Goal: Information Seeking & Learning: Learn about a topic

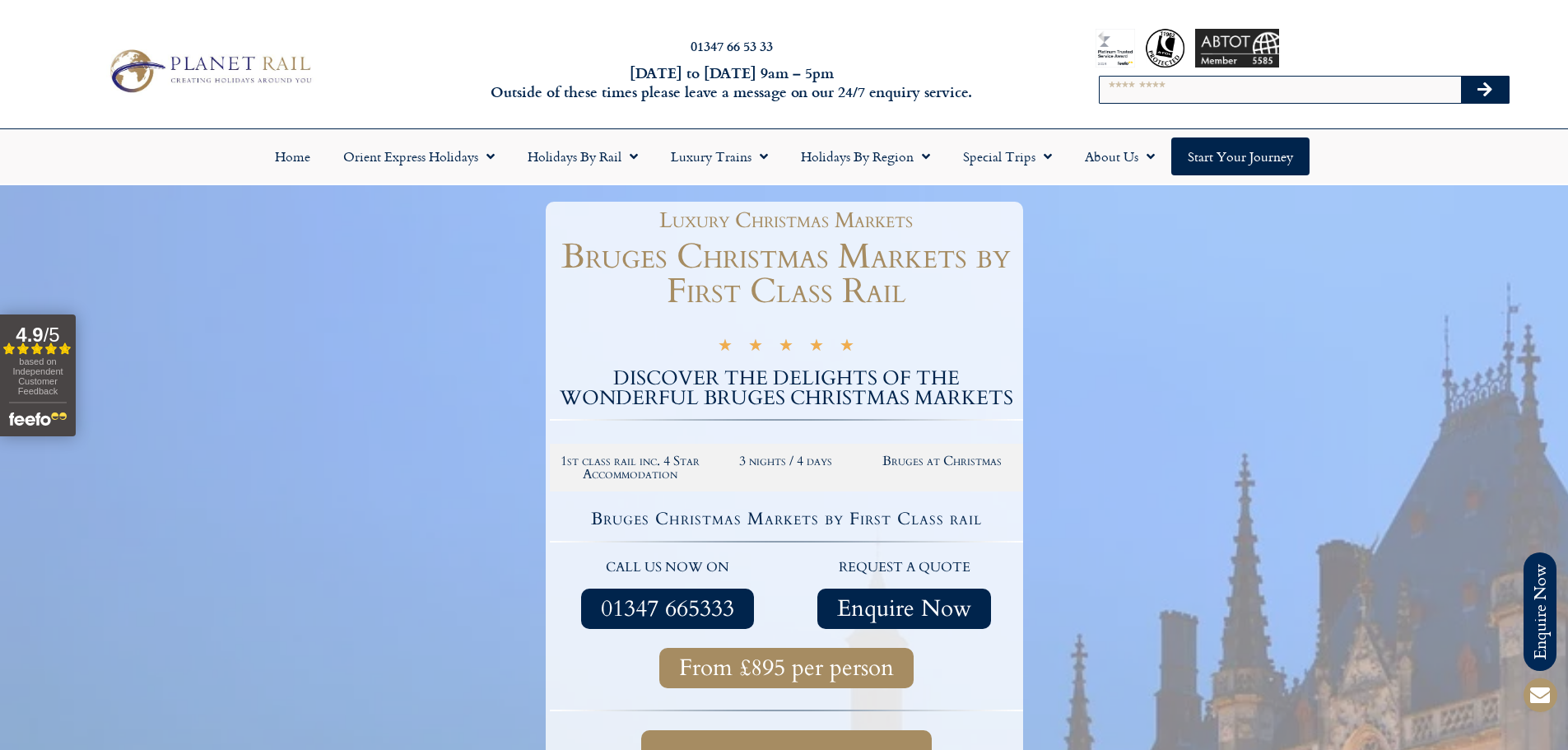
click at [239, 70] on img at bounding box center [210, 70] width 216 height 53
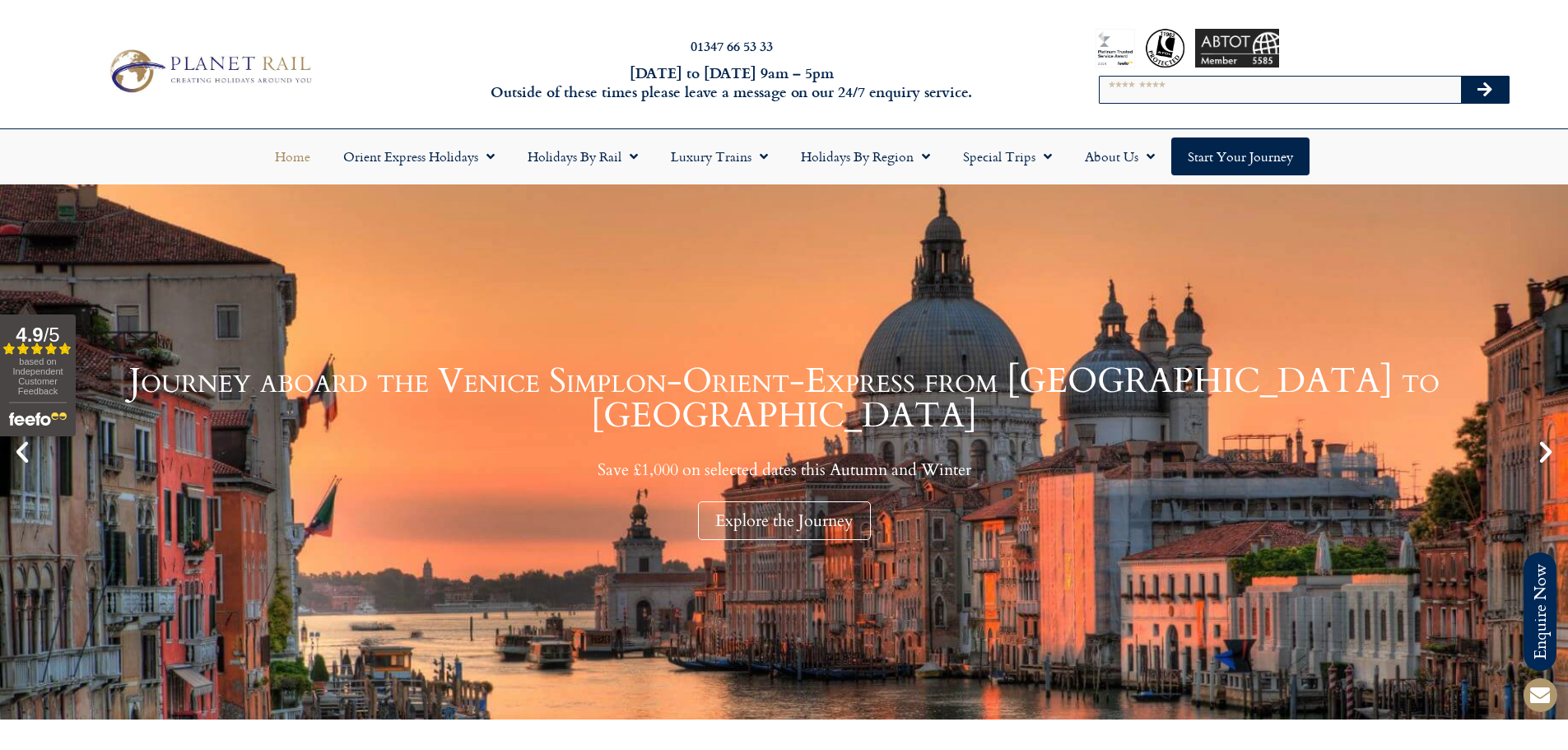
click at [1183, 94] on input "Search" at bounding box center [1280, 90] width 361 height 27
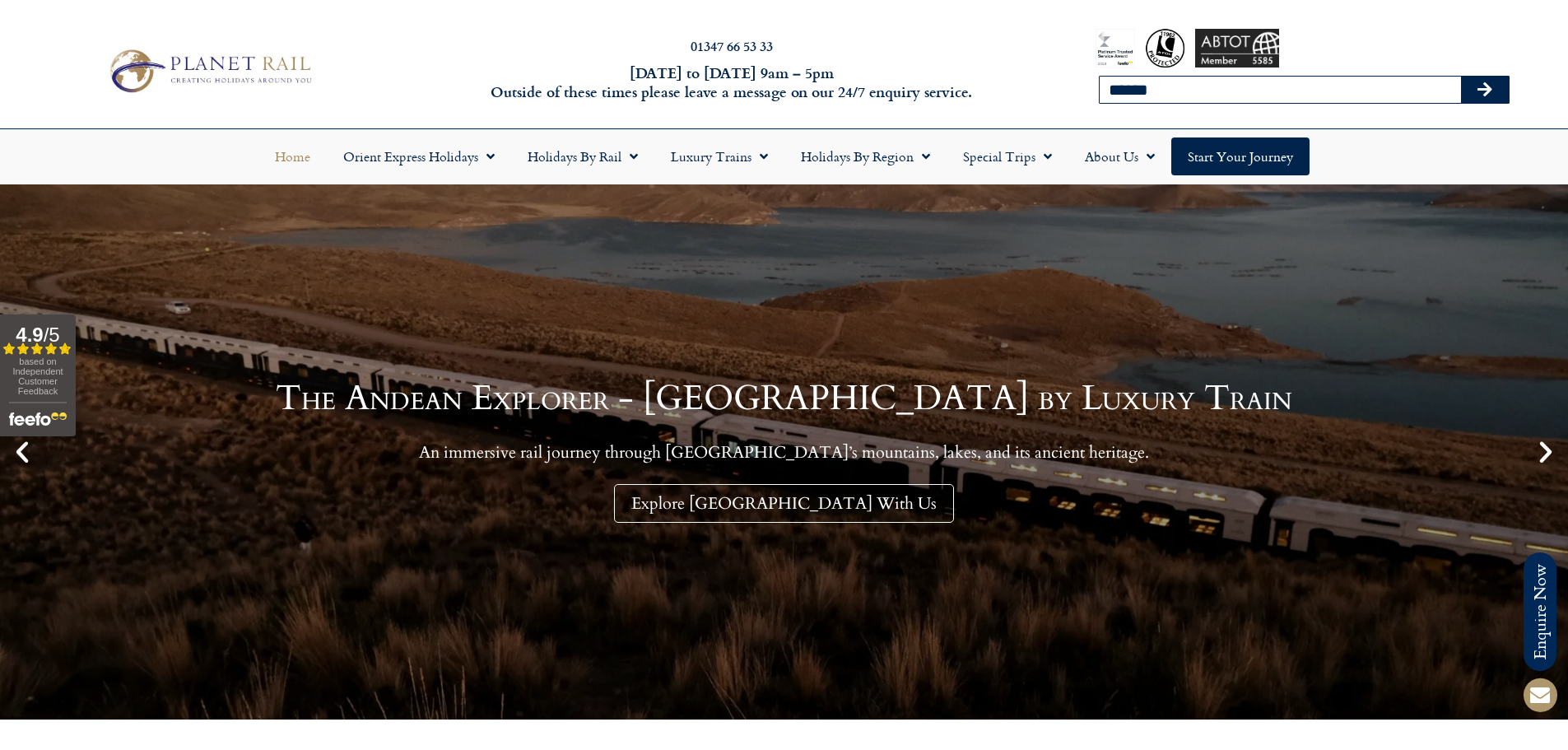
type input "******"
click at [1461, 77] on button "Search" at bounding box center [1485, 90] width 48 height 27
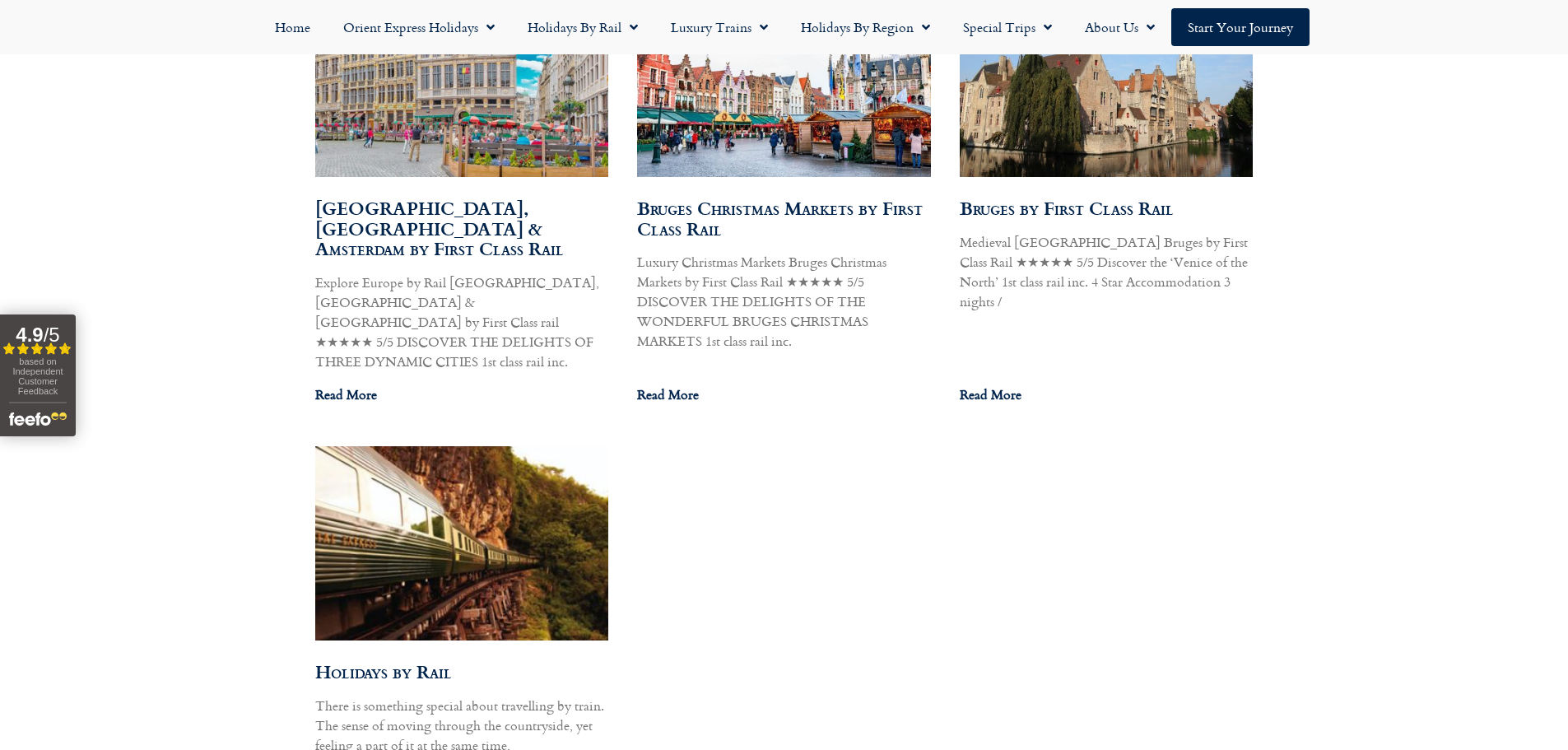
scroll to position [1094, 0]
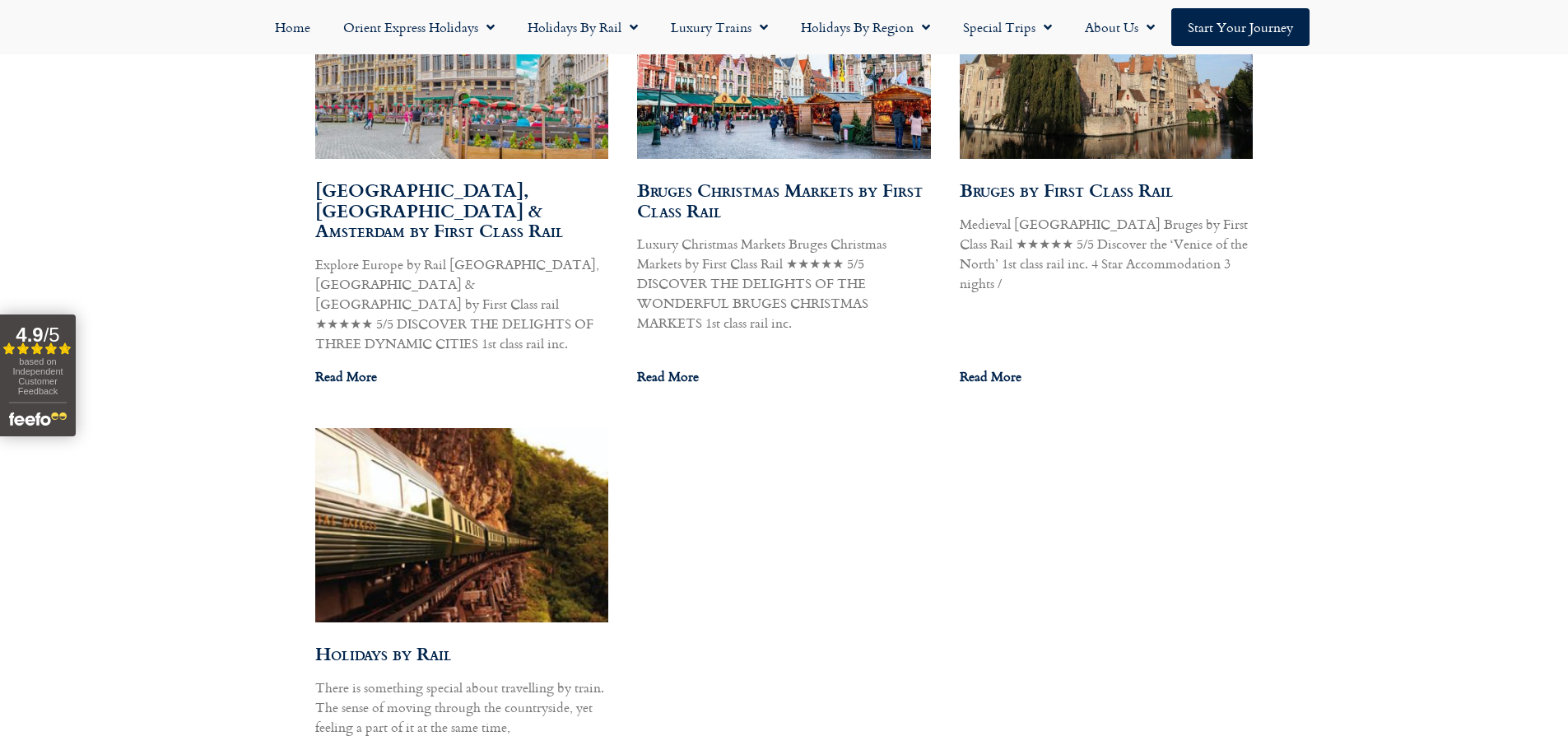
click at [788, 134] on img at bounding box center [783, 62] width 296 height 203
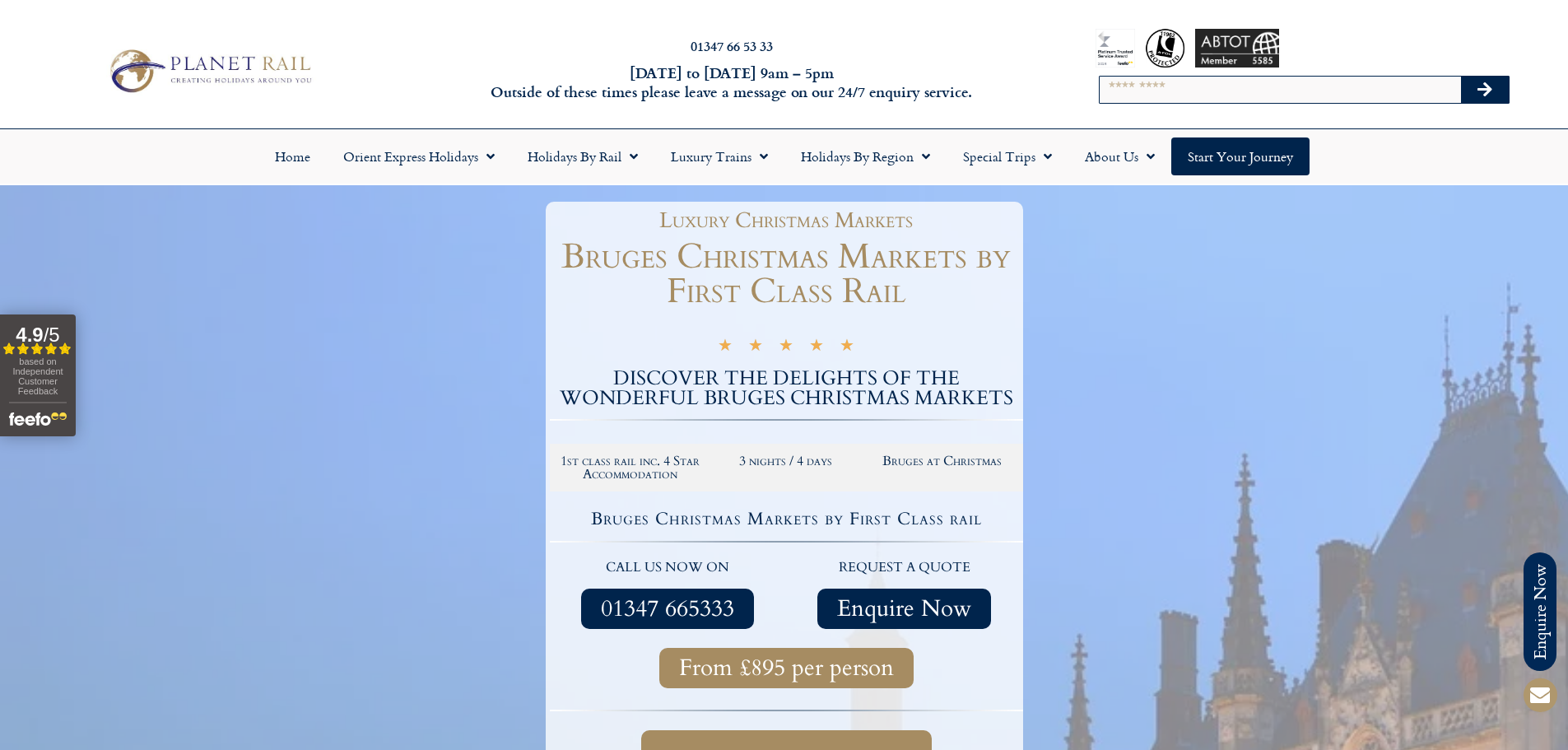
click at [1243, 88] on input "Search" at bounding box center [1280, 90] width 361 height 27
type input "*******"
click at [1461, 77] on button "Search" at bounding box center [1485, 90] width 48 height 27
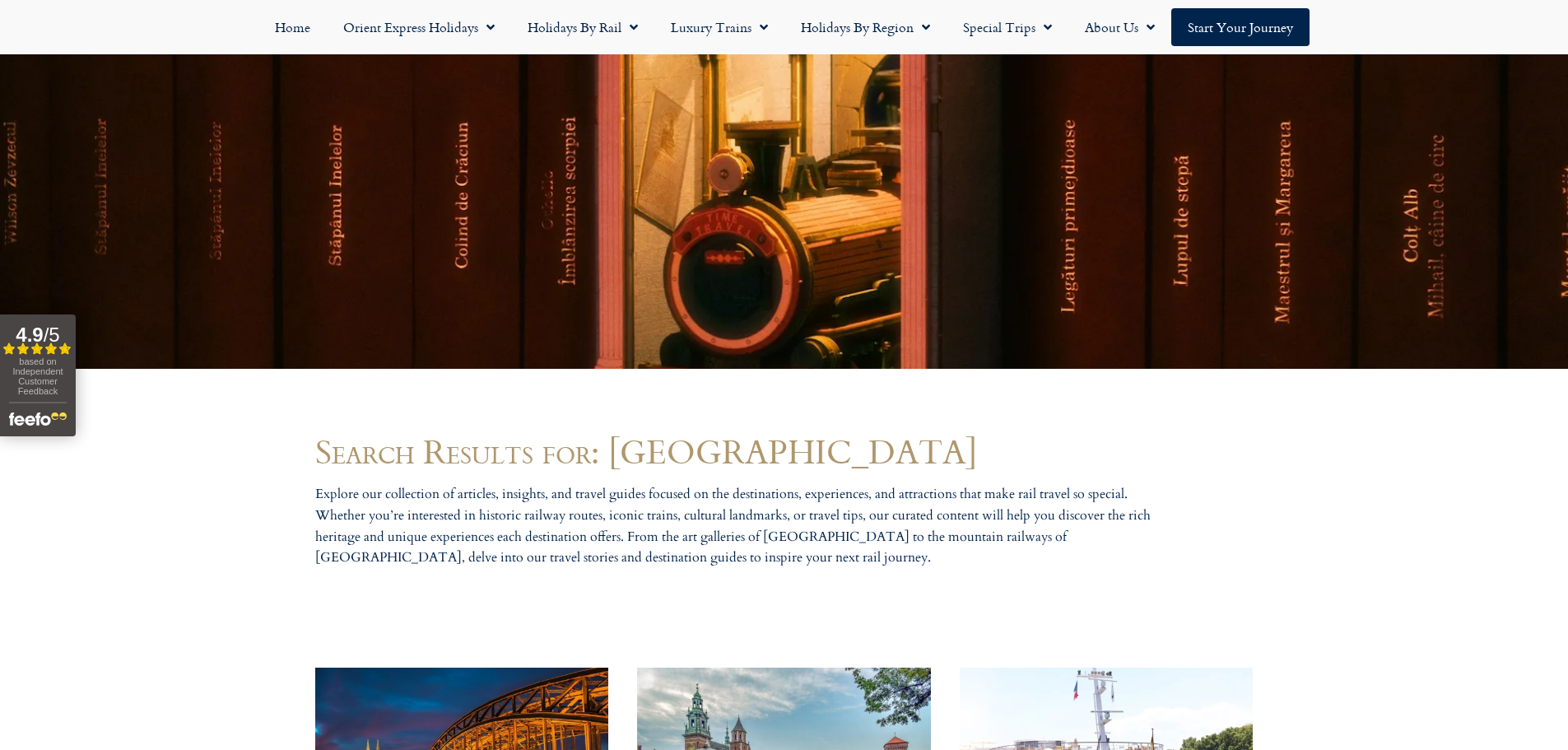
scroll to position [658, 0]
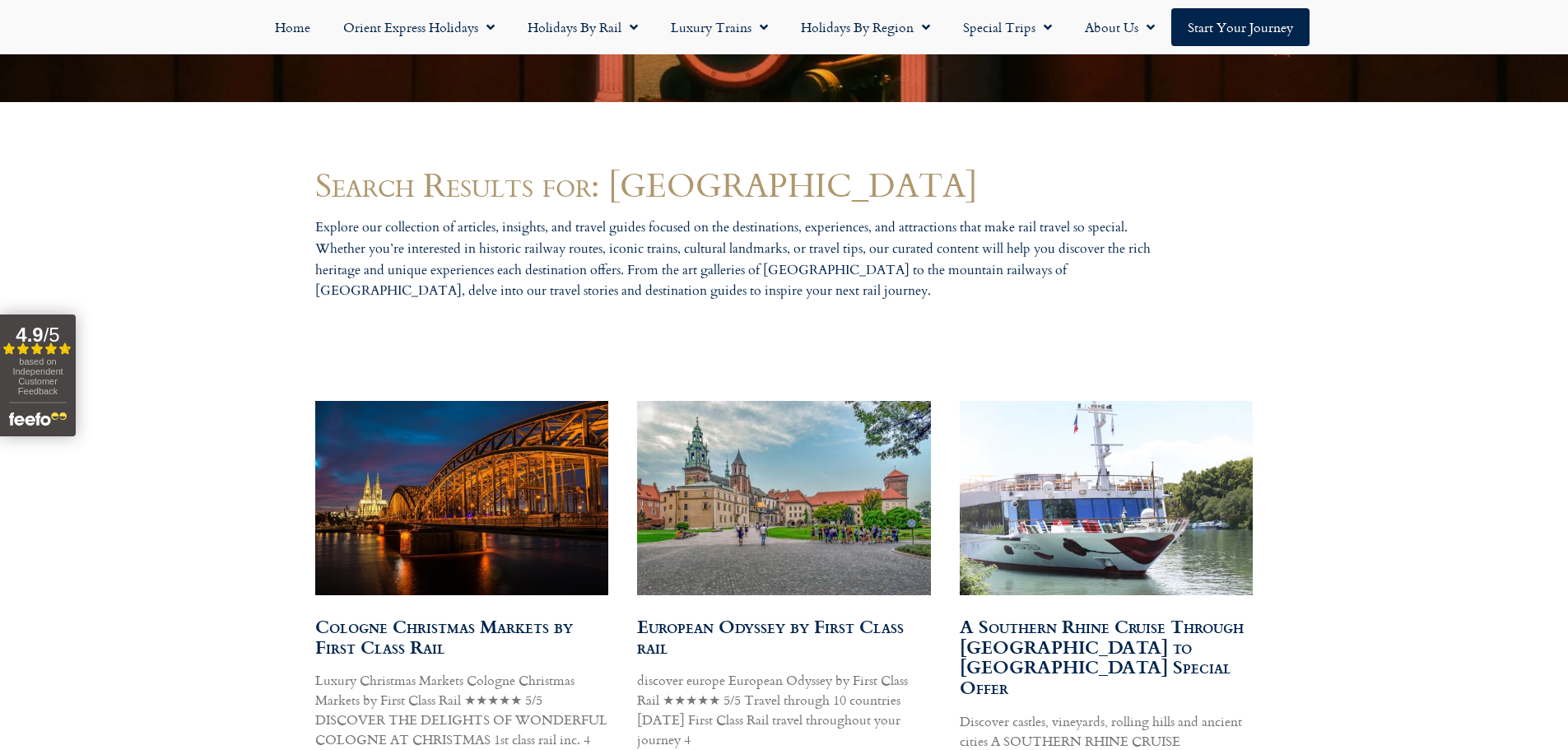
click at [553, 465] on img at bounding box center [461, 499] width 296 height 198
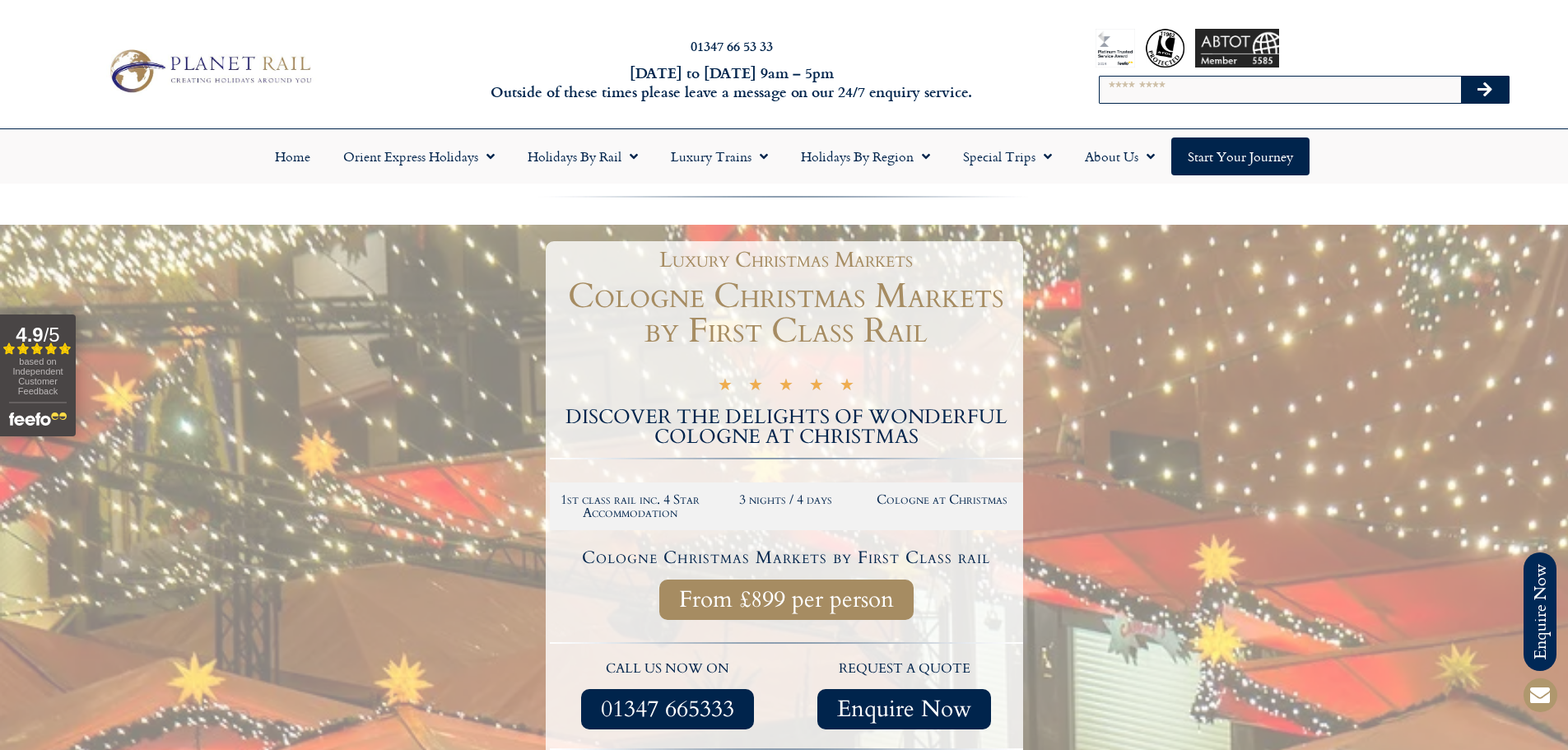
drag, startPoint x: 1195, startPoint y: 71, endPoint x: 1184, endPoint y: 82, distance: 15.6
click at [1195, 71] on div "Search" at bounding box center [1304, 90] width 411 height 45
click at [1173, 87] on input "Search" at bounding box center [1280, 90] width 361 height 27
type input "********"
click at [1461, 77] on button "Search" at bounding box center [1485, 90] width 48 height 27
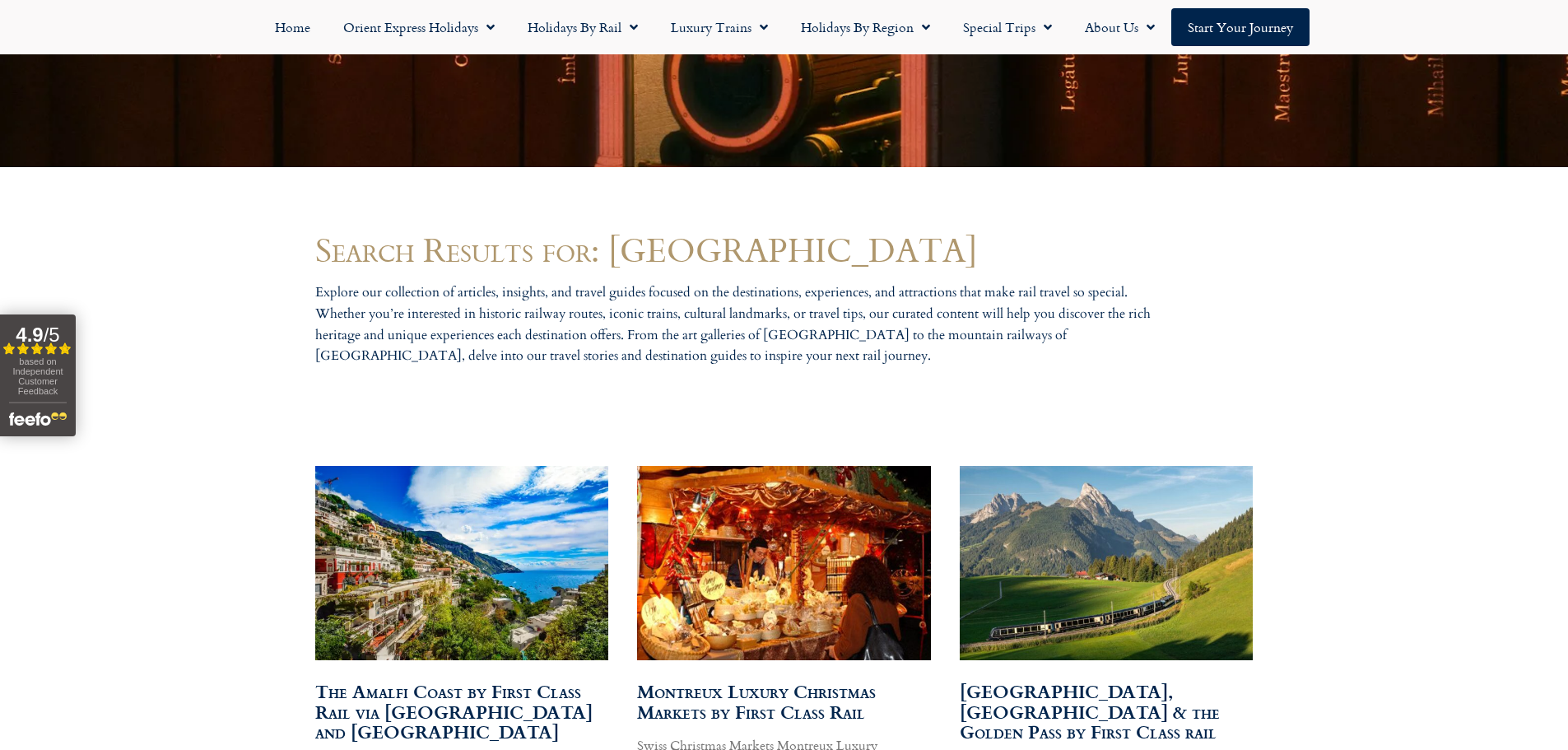
scroll to position [823, 0]
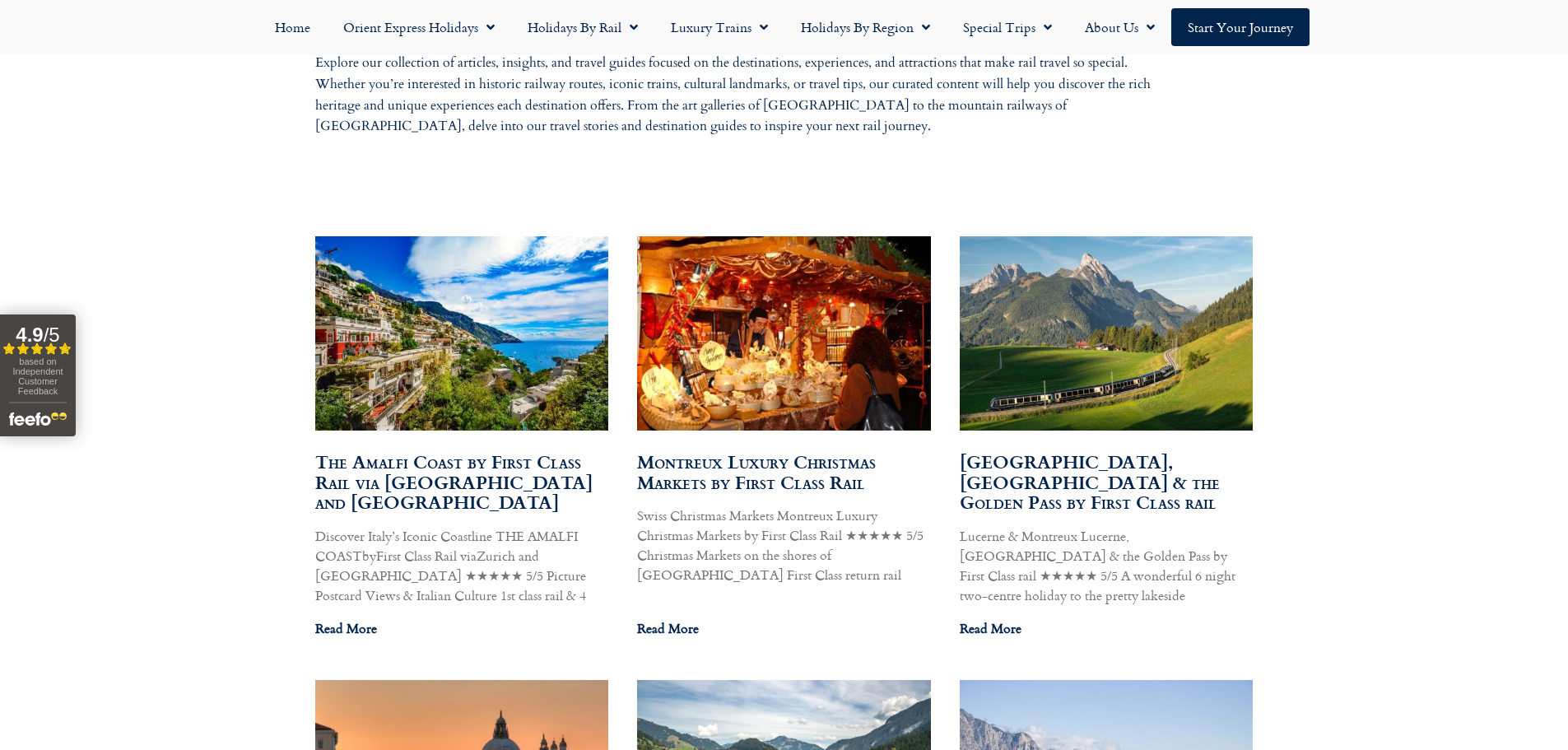
click at [838, 361] on img at bounding box center [783, 334] width 301 height 196
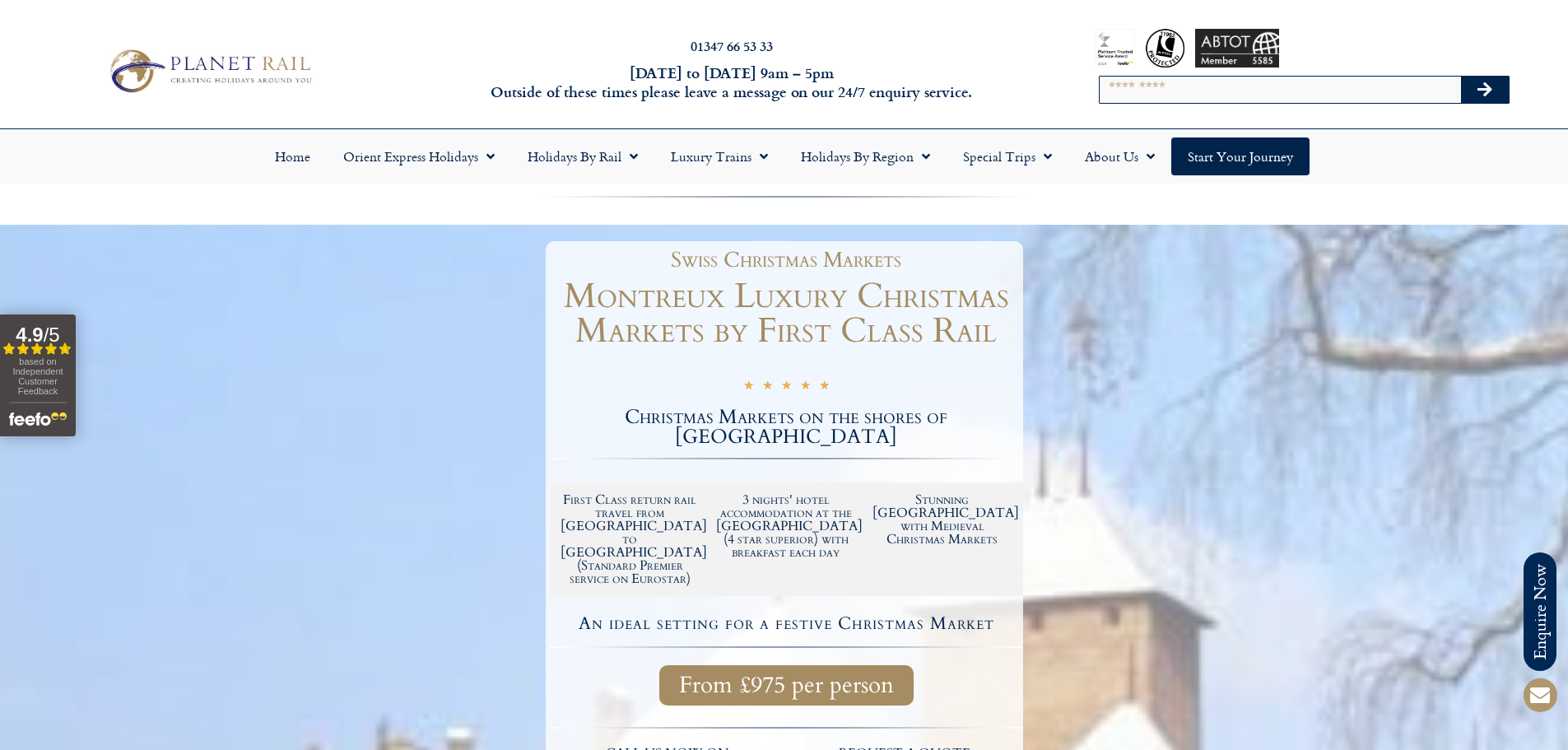
drag, startPoint x: 1147, startPoint y: 75, endPoint x: 1146, endPoint y: 83, distance: 8.1
click at [1147, 78] on div "Search" at bounding box center [1304, 90] width 411 height 45
click at [1146, 83] on input "Search" at bounding box center [1280, 90] width 361 height 27
paste input "**********"
type input "**********"
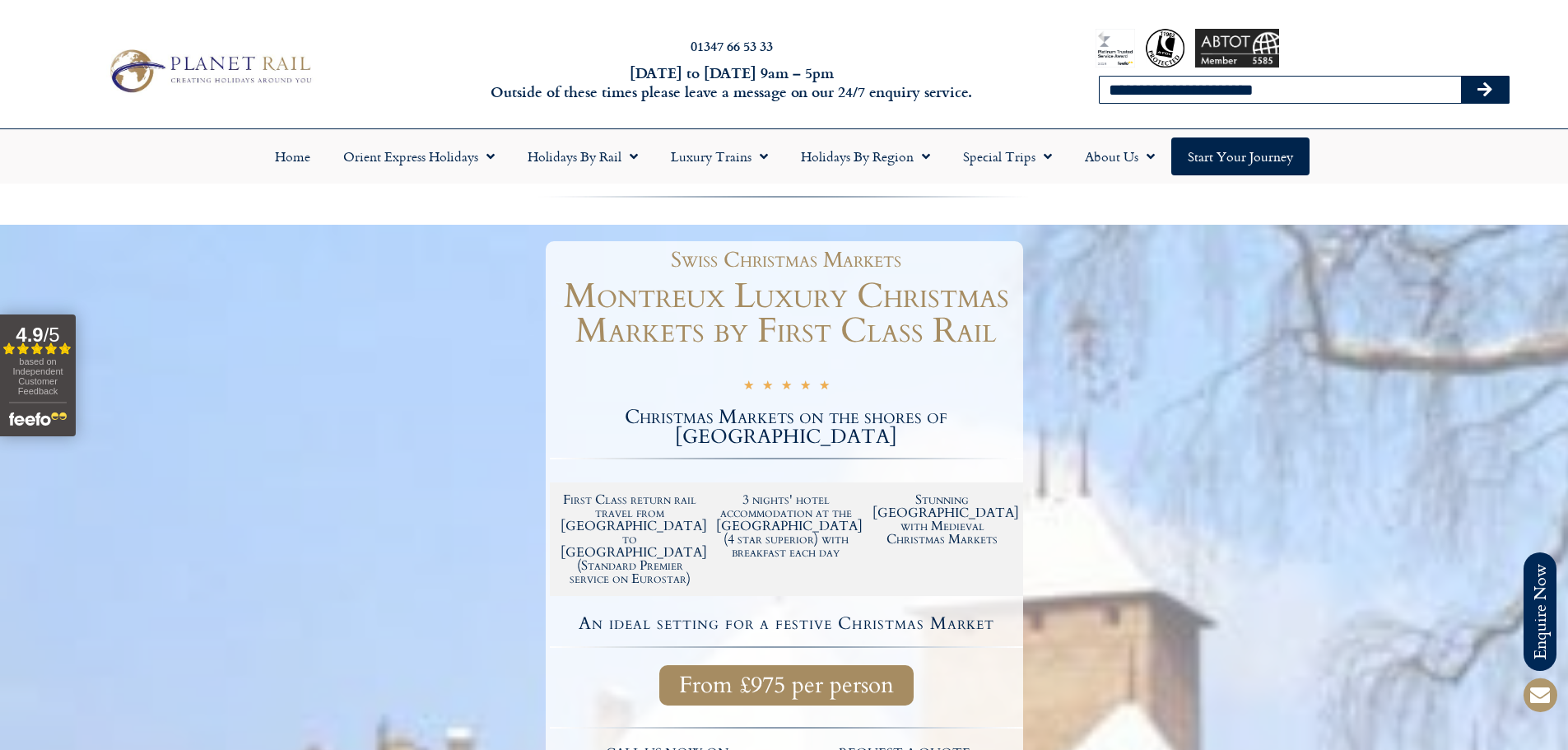
click at [1461, 77] on button "Search" at bounding box center [1485, 90] width 48 height 27
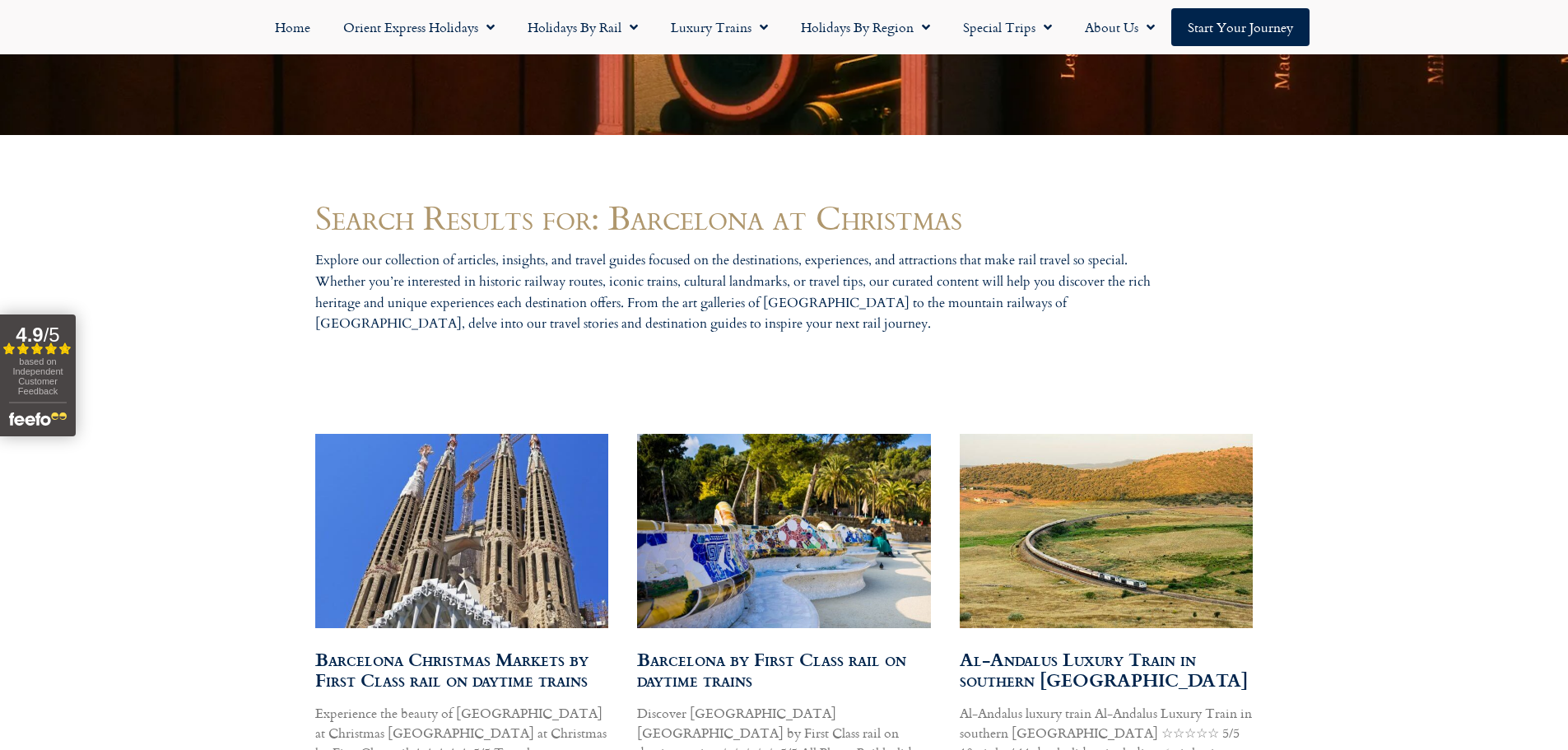
scroll to position [944, 0]
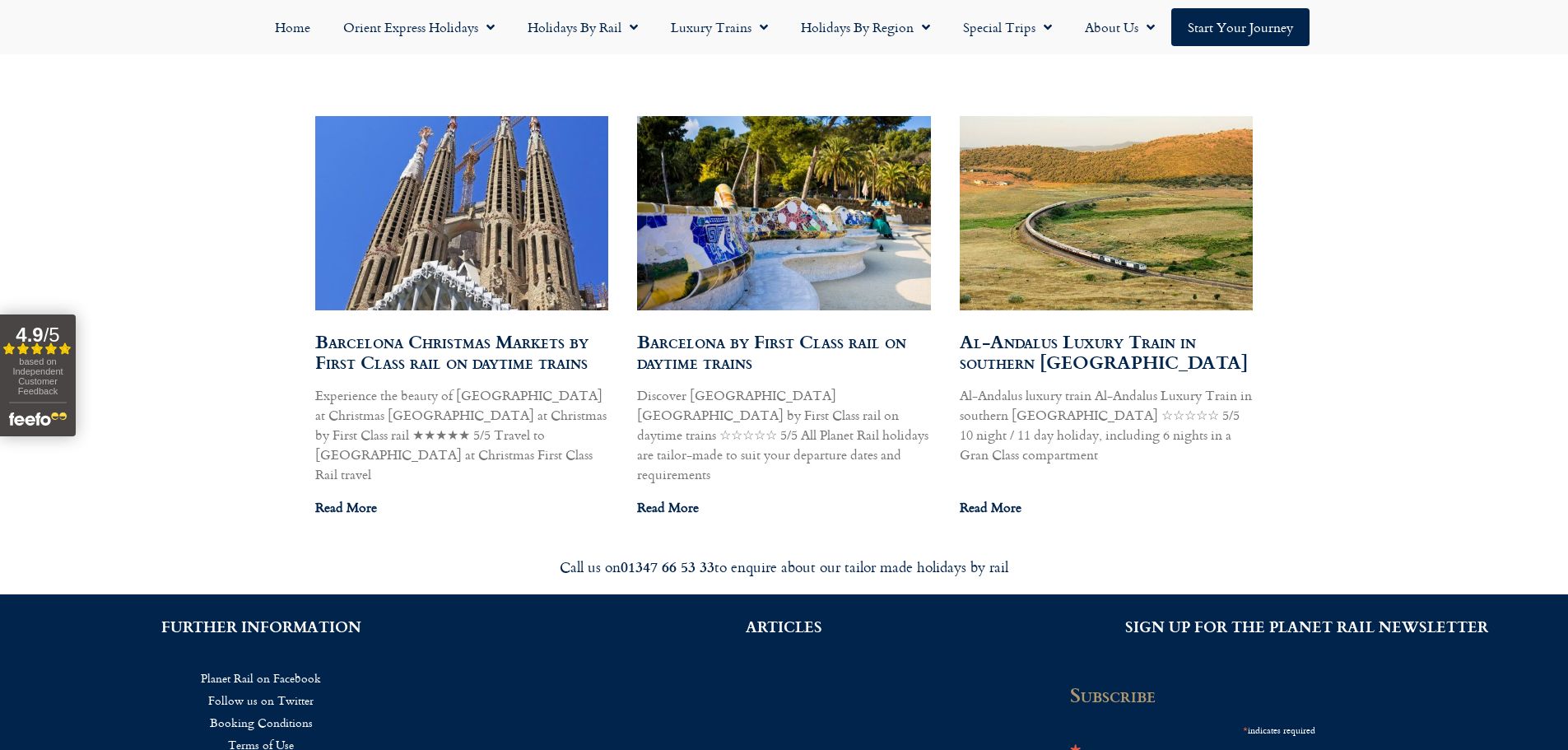
click at [484, 221] on img at bounding box center [461, 213] width 296 height 237
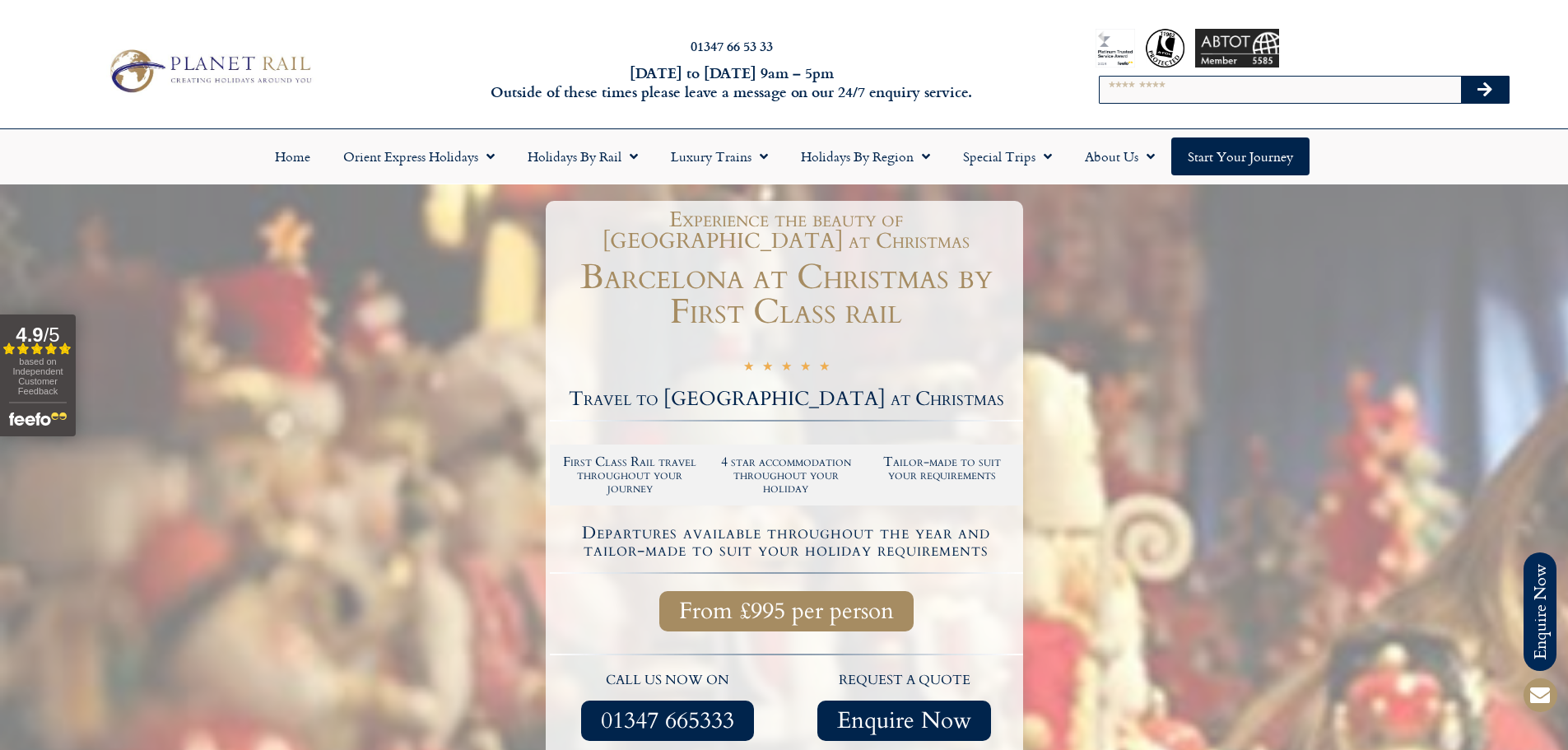
click at [1211, 81] on input "Search" at bounding box center [1280, 90] width 361 height 27
type input "*"
type input "*********"
click at [1461, 77] on button "Search" at bounding box center [1485, 90] width 48 height 27
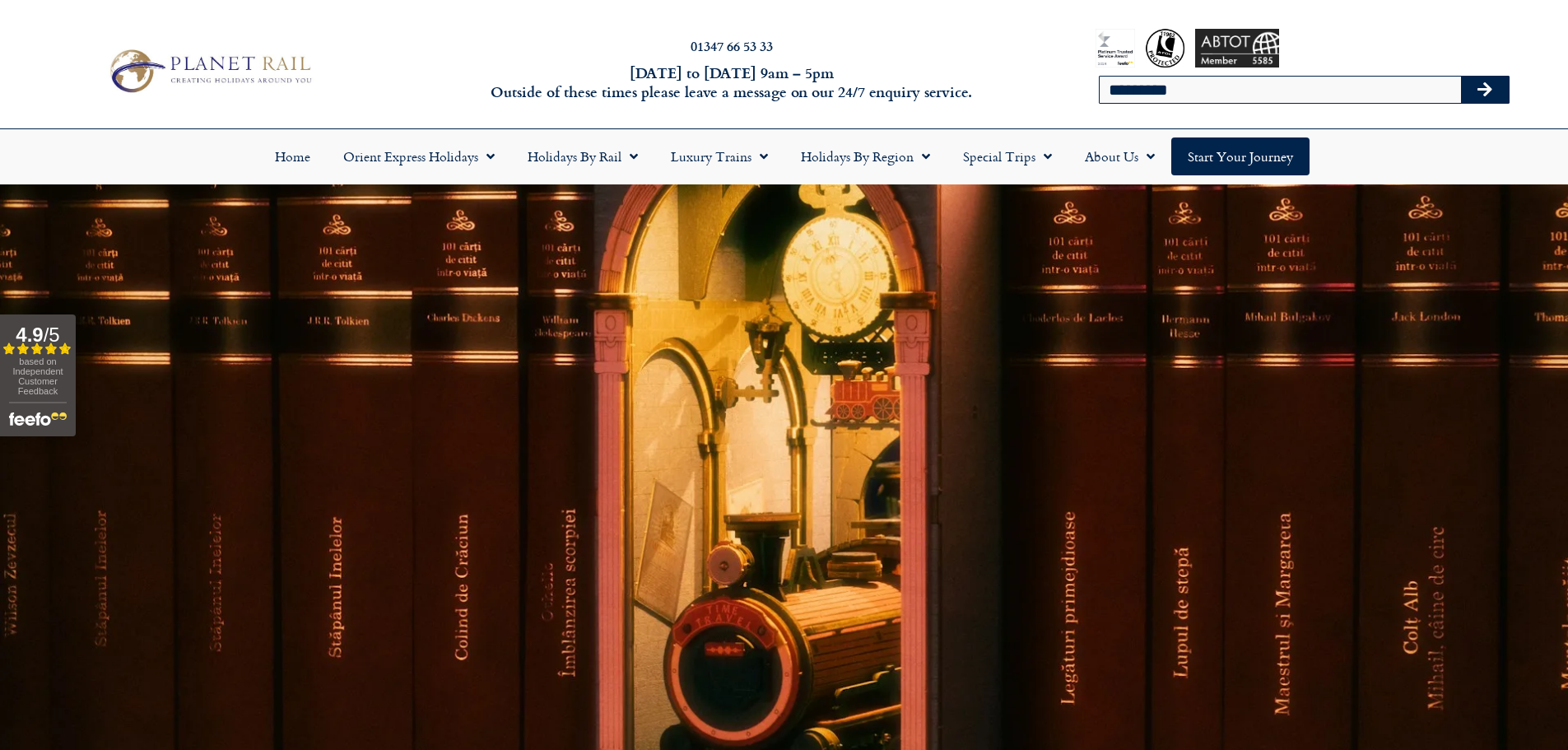
click at [1479, 90] on icon "Search" at bounding box center [1485, 89] width 15 height 16
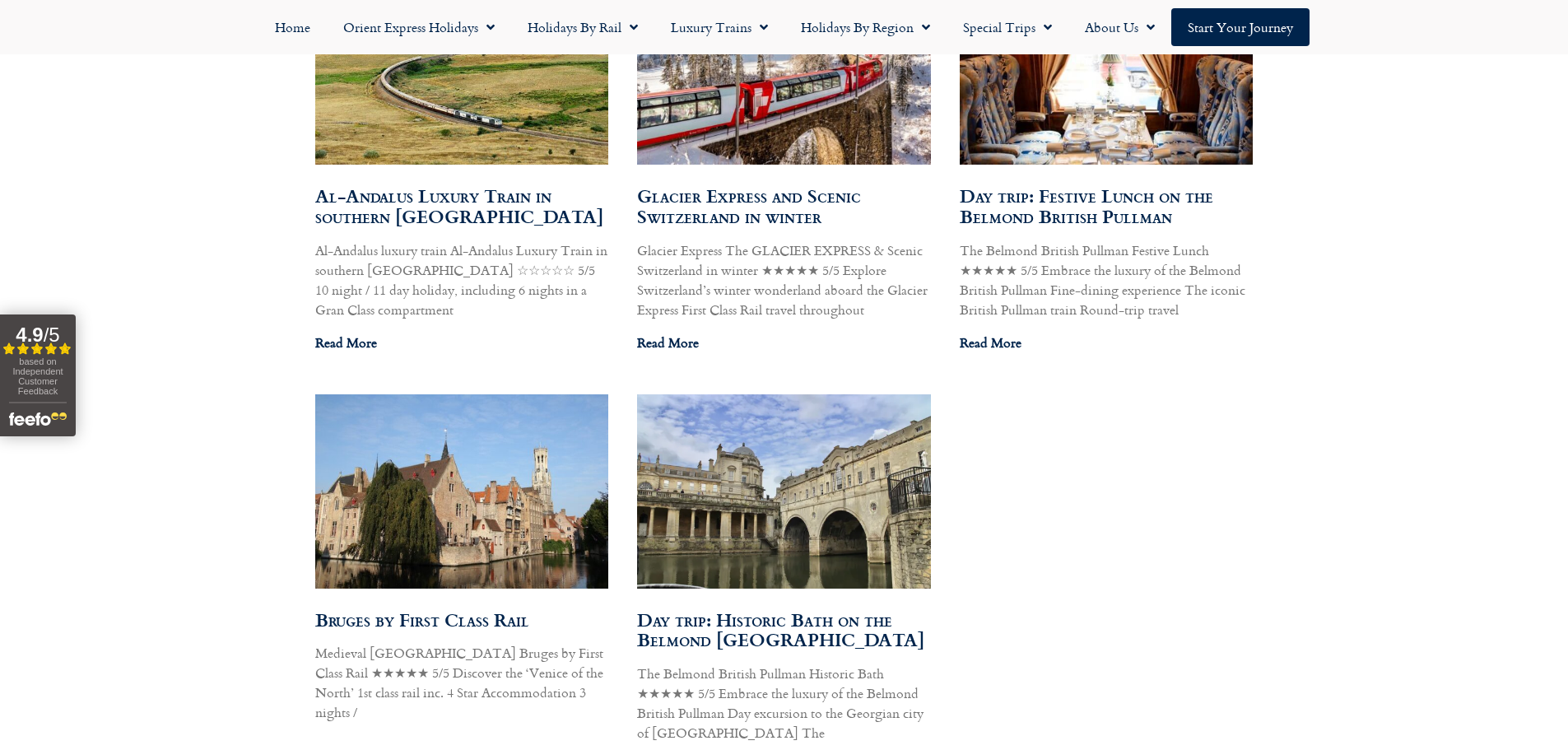
scroll to position [1975, 0]
click at [1138, 181] on link "Day trip: Festive Lunch on the Belmond British Pullman" at bounding box center [1086, 205] width 253 height 48
